Goal: Task Accomplishment & Management: Manage account settings

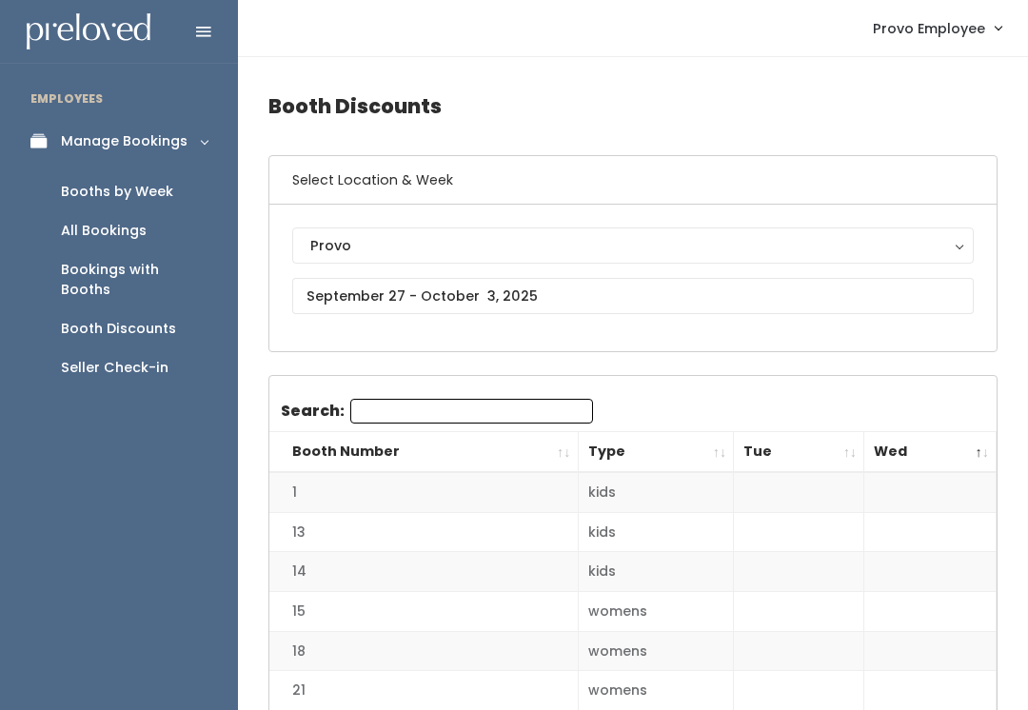
click at [155, 188] on div "Booths by Week" at bounding box center [117, 192] width 112 height 20
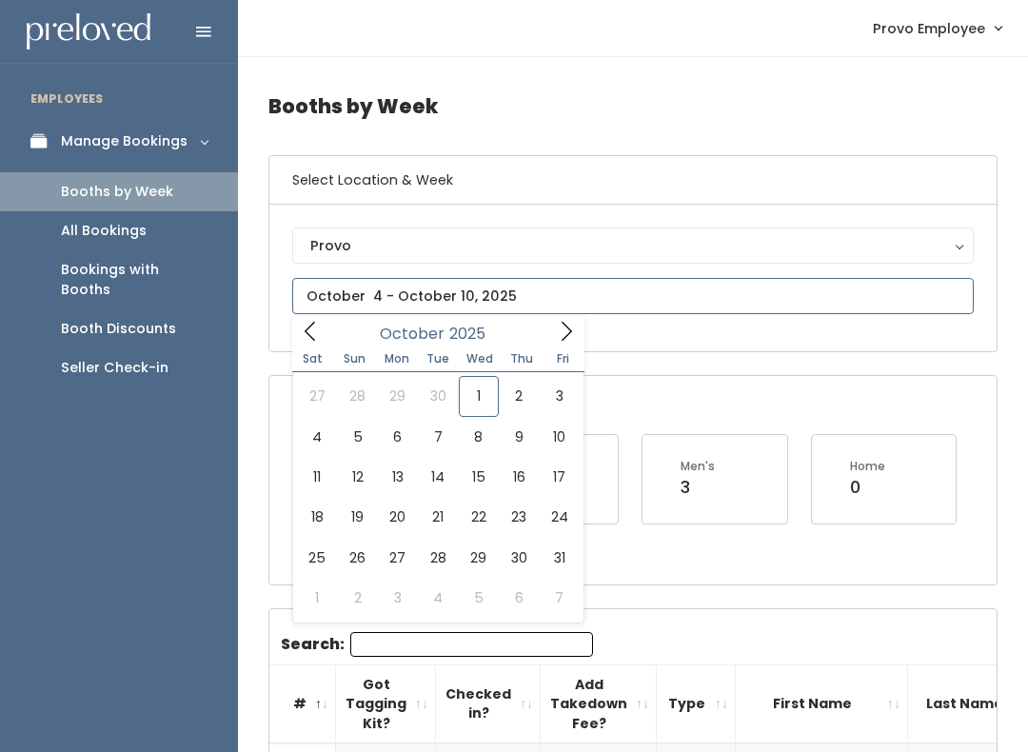
type input "October 4 to October 10"
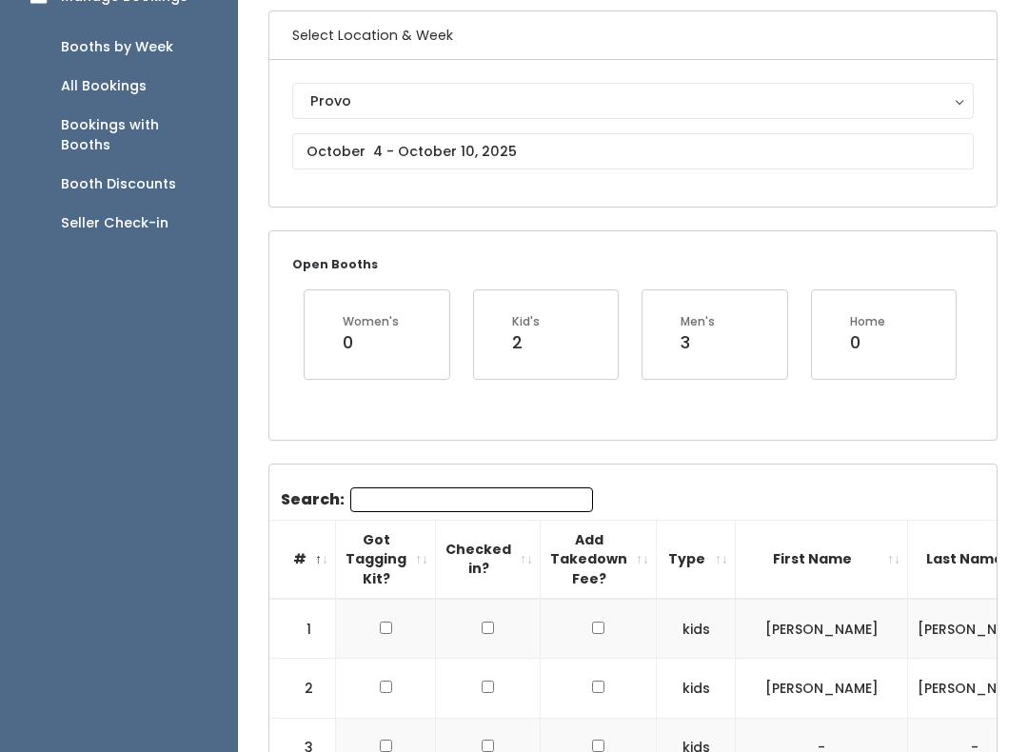
scroll to position [145, 0]
click at [488, 499] on input "Search:" at bounding box center [471, 499] width 243 height 25
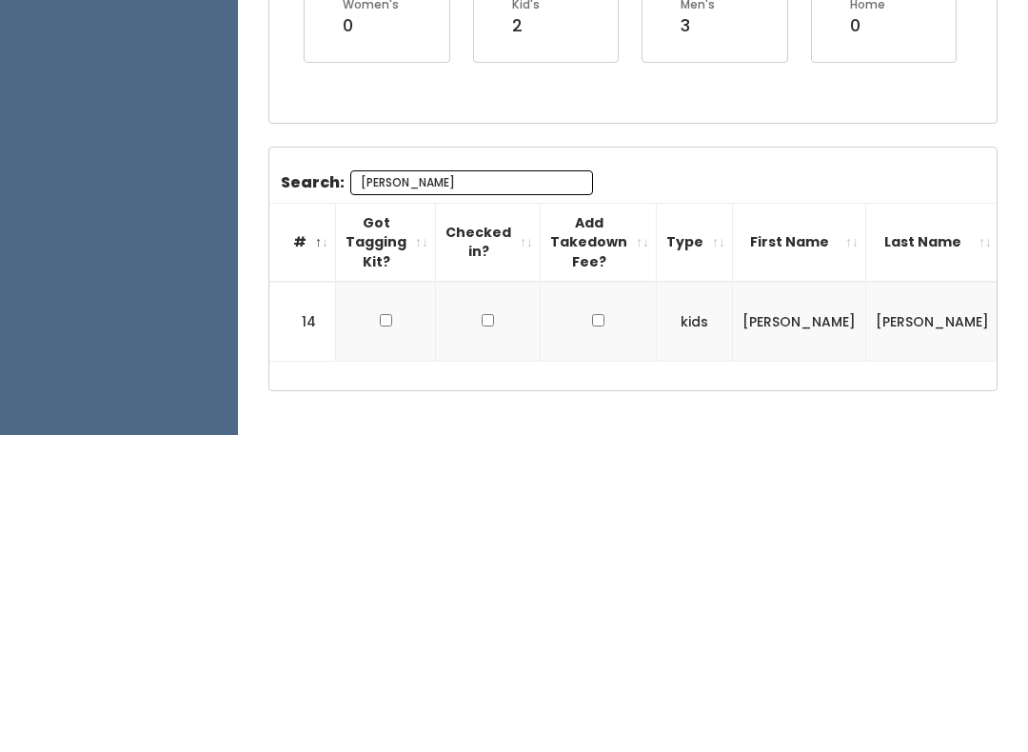
scroll to position [209, 0]
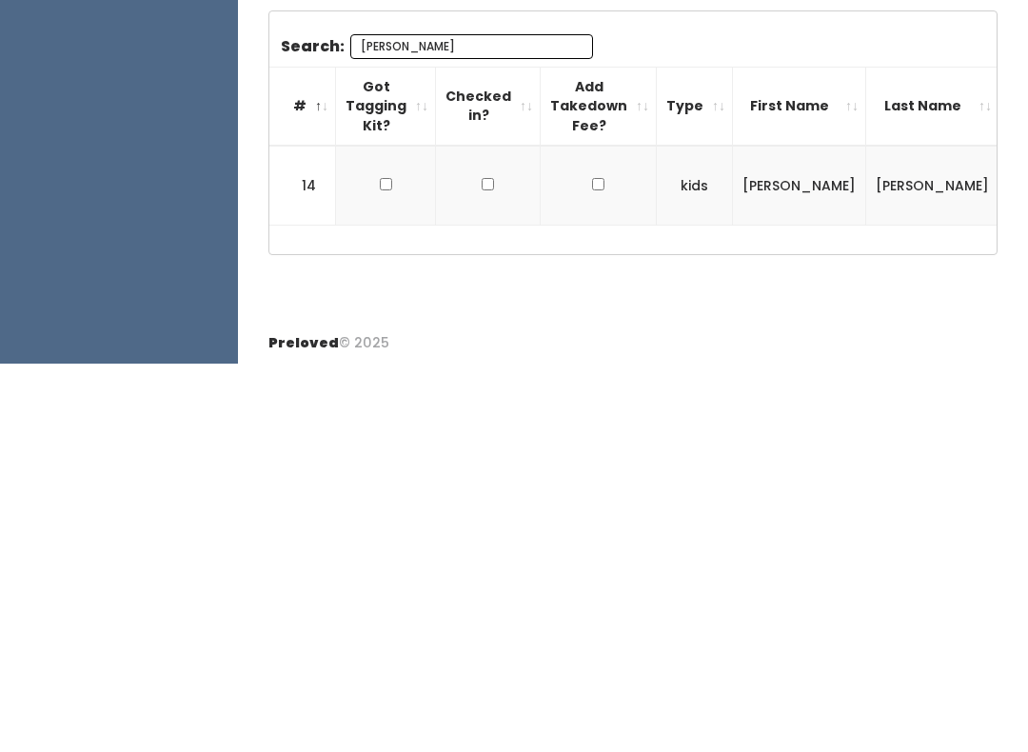
type input "[PERSON_NAME]"
click at [381, 534] on td at bounding box center [386, 573] width 100 height 79
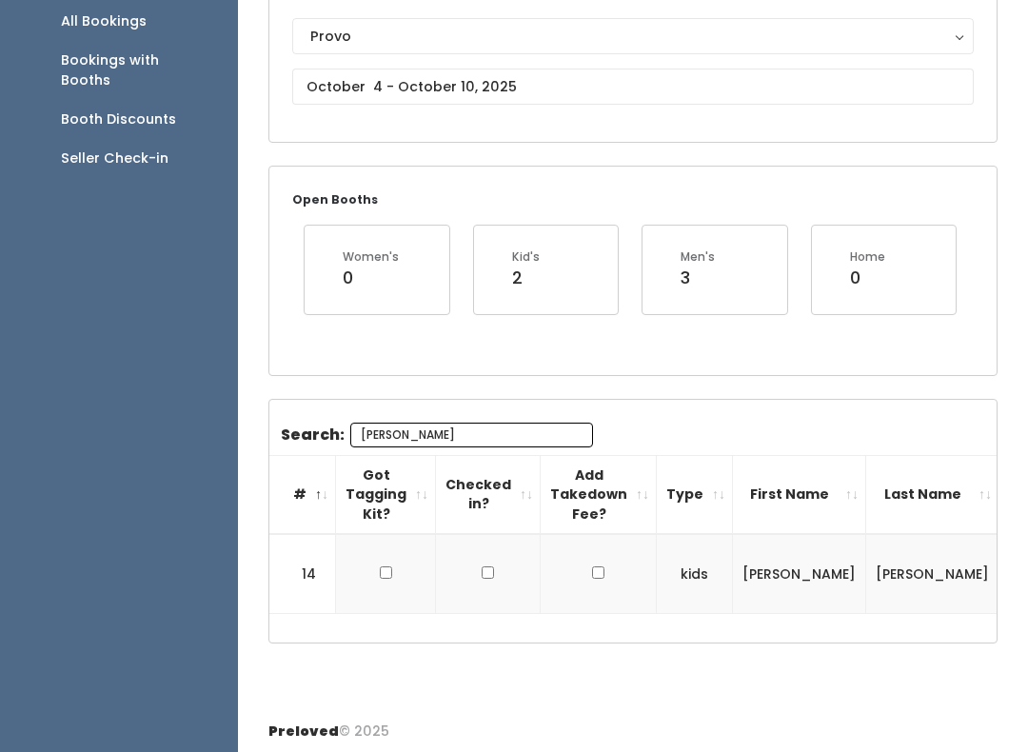
click at [391, 552] on td at bounding box center [386, 573] width 100 height 79
click at [394, 565] on td at bounding box center [386, 573] width 100 height 79
click at [389, 561] on td at bounding box center [386, 573] width 100 height 79
click at [382, 566] on input "checkbox" at bounding box center [386, 572] width 12 height 12
checkbox input "true"
